Goal: Transaction & Acquisition: Obtain resource

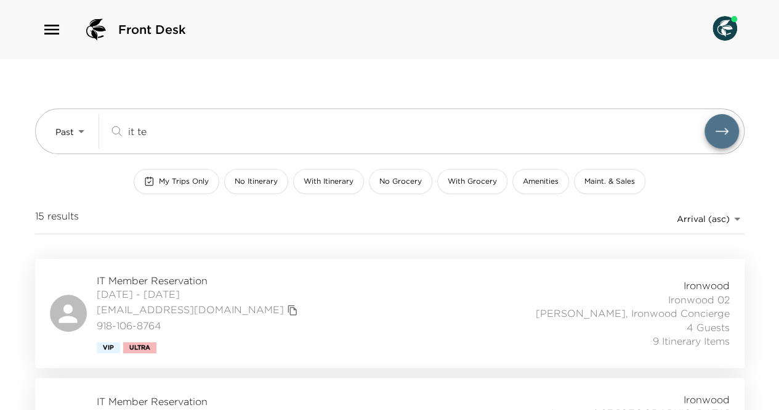
click at [285, 336] on div "IT Member Reservation 07/11/2024 - 07/16/2024 testmember@exclusiveresorts.com 9…" at bounding box center [390, 313] width 680 height 79
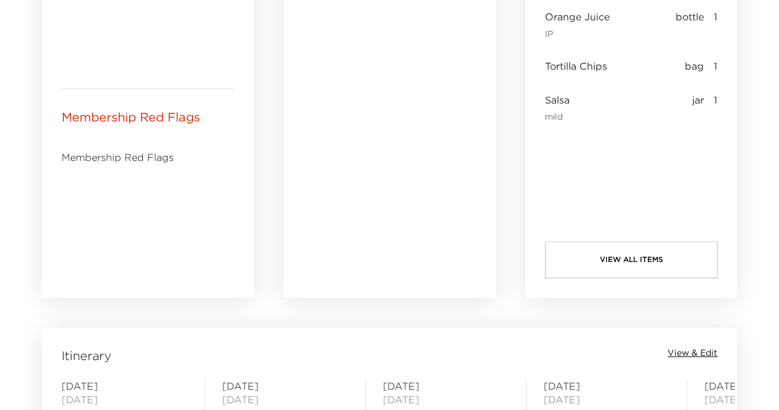
scroll to position [938, 0]
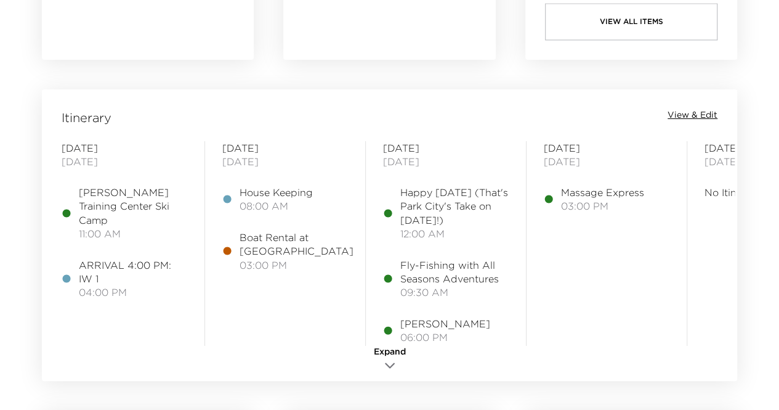
click at [704, 115] on span "View & Edit" at bounding box center [693, 115] width 50 height 12
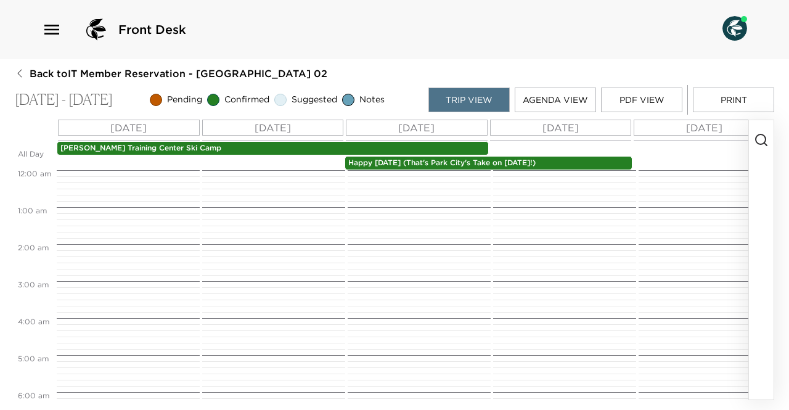
scroll to position [296, 0]
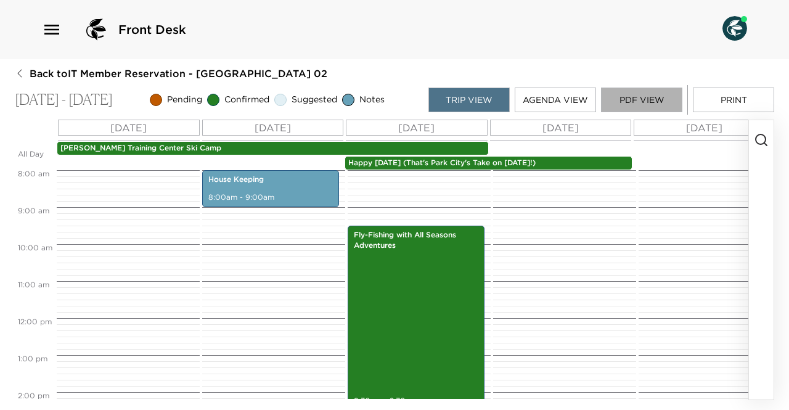
click at [633, 104] on button "PDF View" at bounding box center [641, 99] width 81 height 25
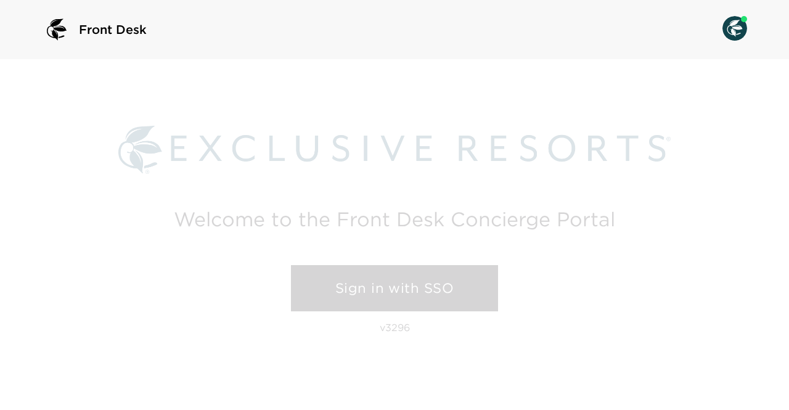
click at [407, 294] on link "Sign in with SSO" at bounding box center [394, 288] width 207 height 47
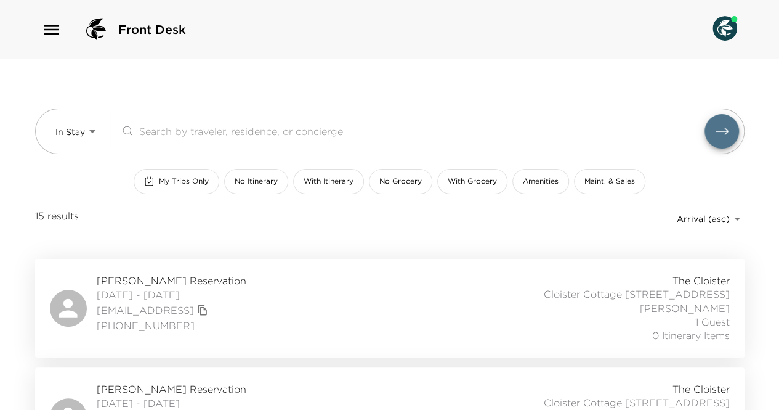
click at [346, 185] on span "With Itinerary" at bounding box center [329, 181] width 50 height 10
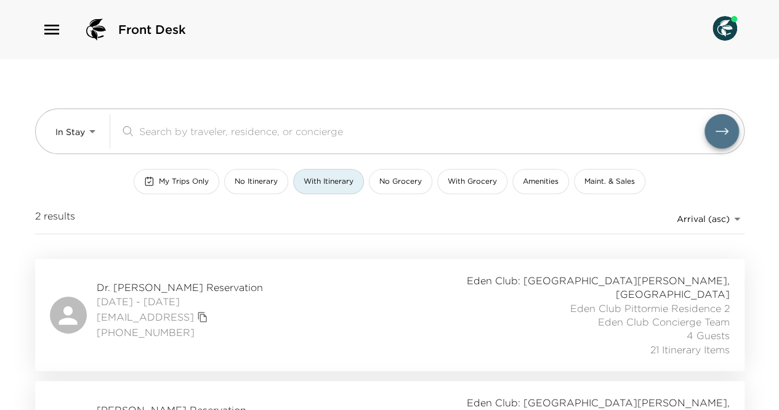
scroll to position [54, 0]
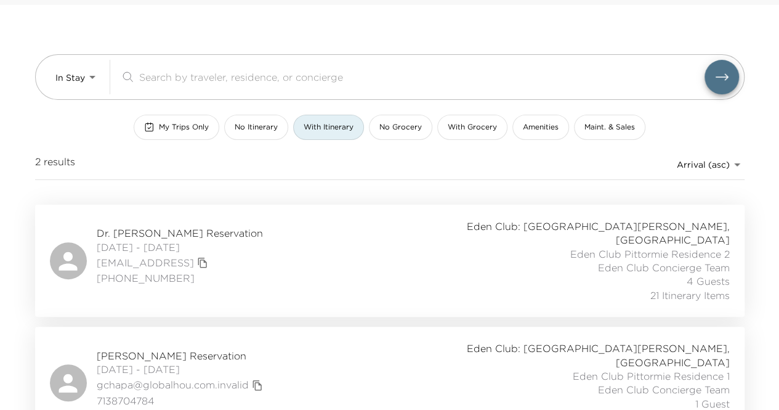
click at [439, 223] on div "Dr. Mark Miller Reservation 08/31/2025 - 09/07/2025 mdmillermd@icloud.com.inval…" at bounding box center [390, 260] width 680 height 83
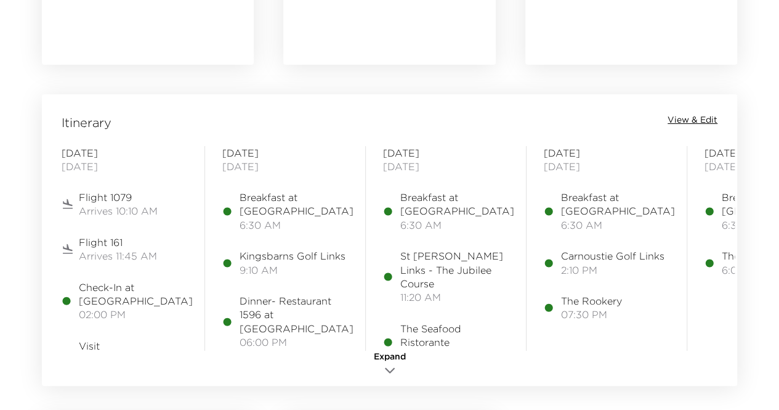
scroll to position [938, 0]
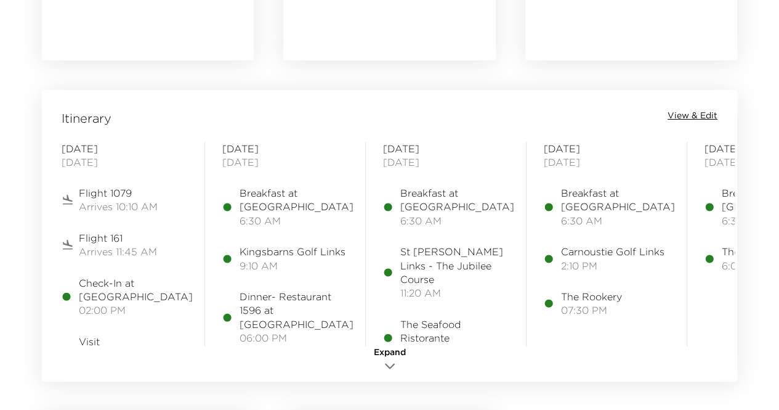
click at [701, 123] on div "Itinerary View & Edit" at bounding box center [389, 118] width 691 height 17
click at [704, 113] on span "View & Edit" at bounding box center [693, 116] width 50 height 12
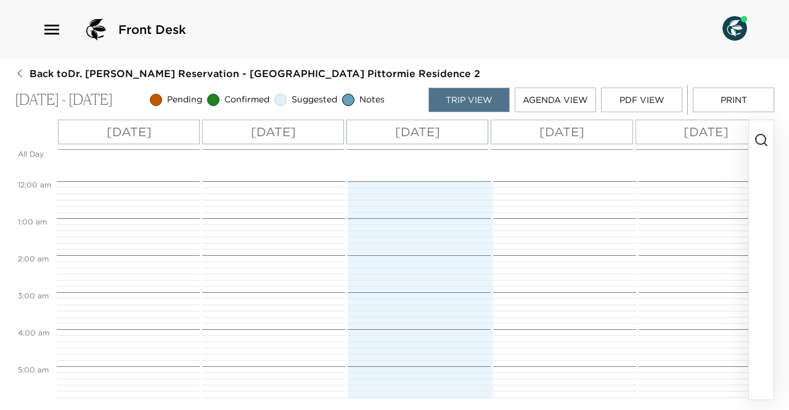
scroll to position [240, 0]
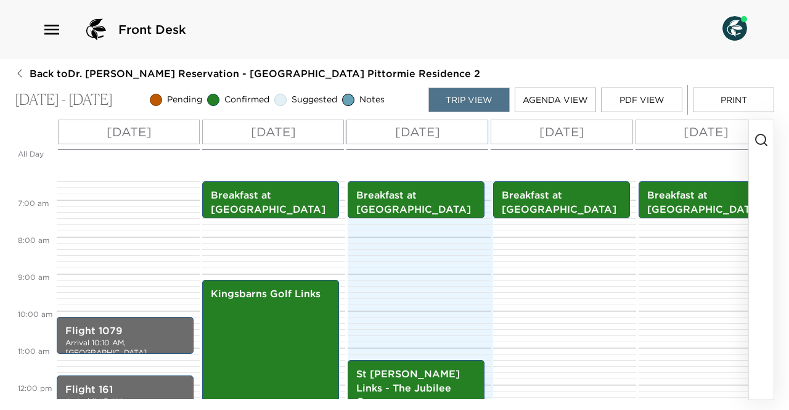
click at [647, 98] on button "PDF View" at bounding box center [641, 99] width 81 height 25
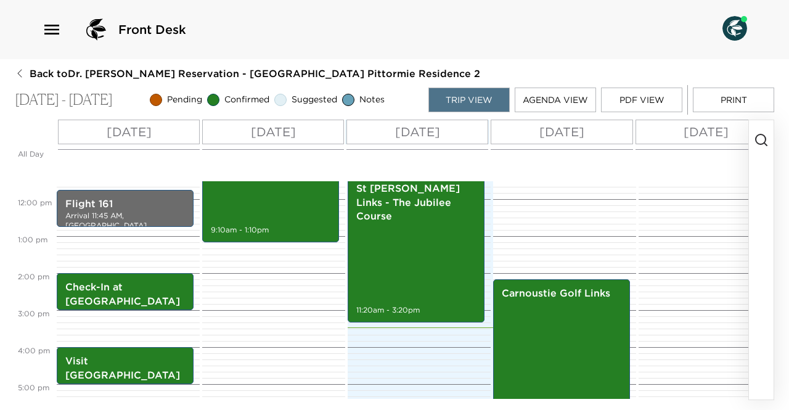
scroll to position [426, 0]
click at [652, 91] on button "PDF View" at bounding box center [641, 99] width 81 height 25
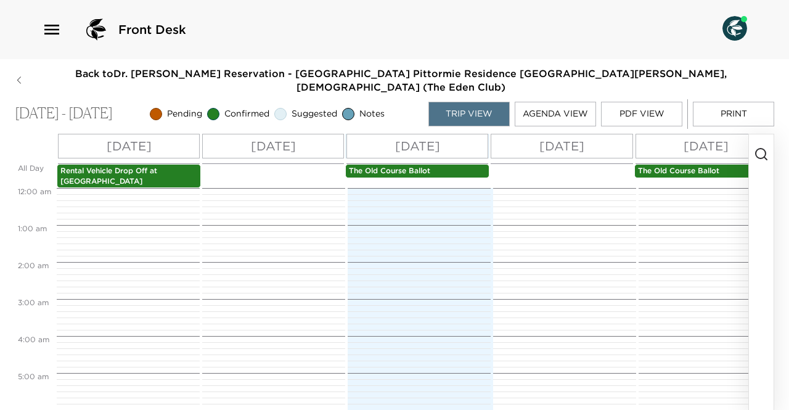
scroll to position [222, 0]
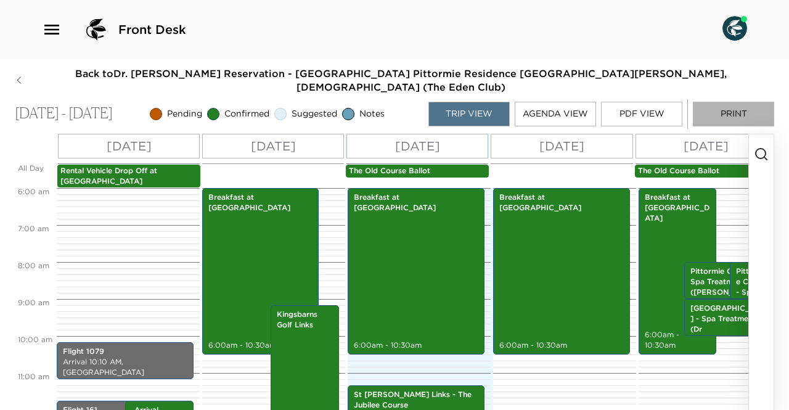
click at [729, 104] on button "Print" at bounding box center [733, 114] width 81 height 25
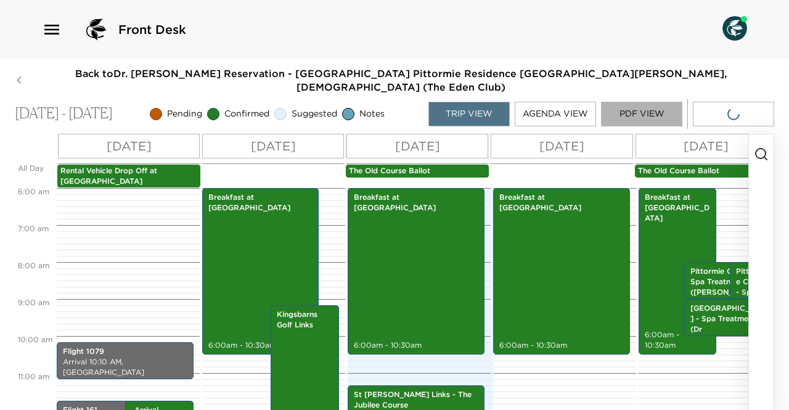
click at [653, 102] on button "PDF View" at bounding box center [641, 114] width 81 height 25
